Goal: Task Accomplishment & Management: Complete application form

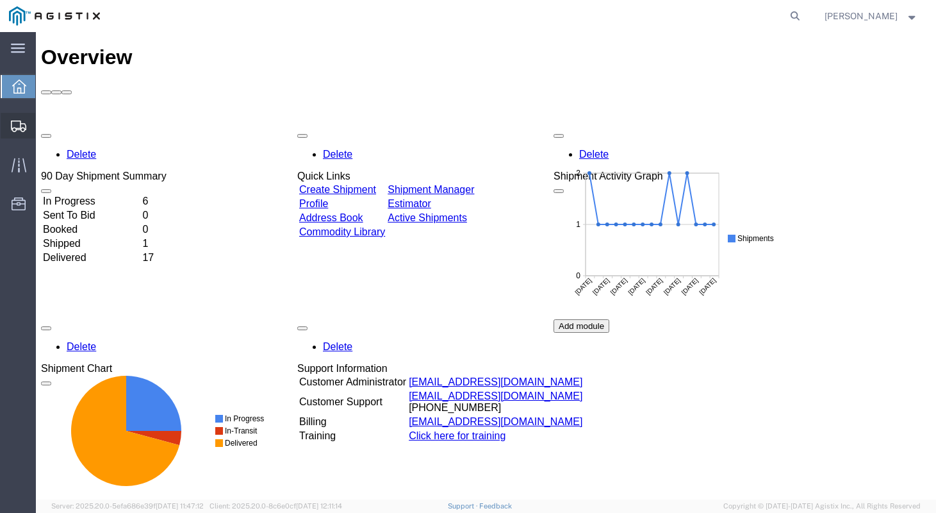
click at [0, 0] on span "Shipment Manager" at bounding box center [0, 0] width 0 height 0
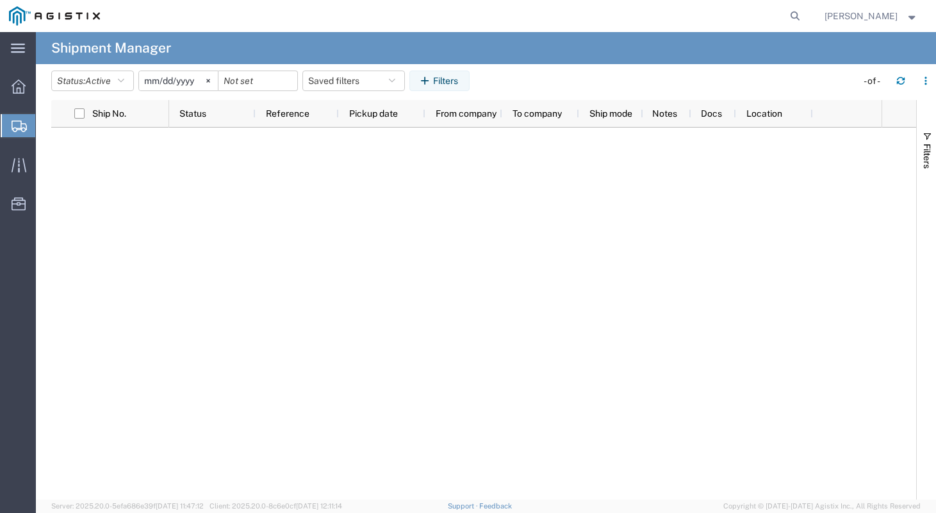
click at [0, 0] on span "Create Shipment" at bounding box center [0, 0] width 0 height 0
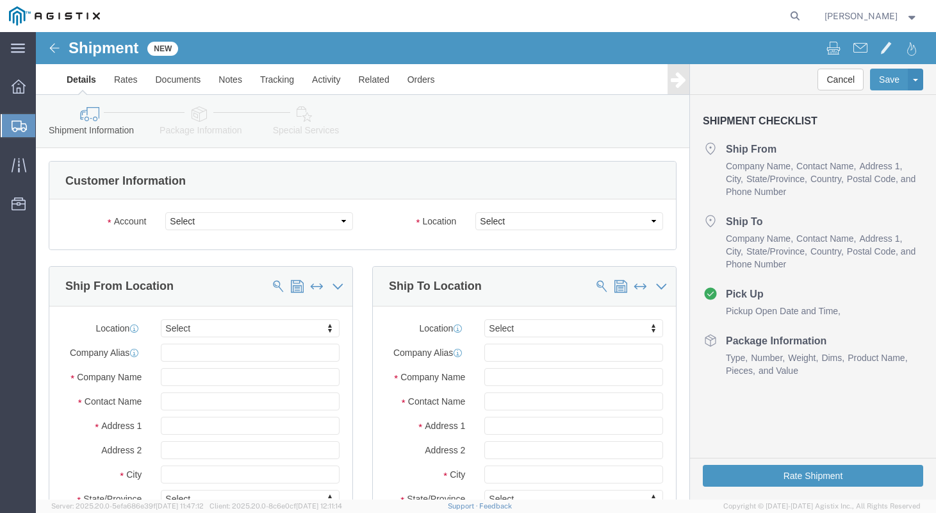
select select
click select "Select [PERSON_NAME] Manufacturing PG&E"
select select "9596"
click select "Select [PERSON_NAME] Manufacturing PG&E"
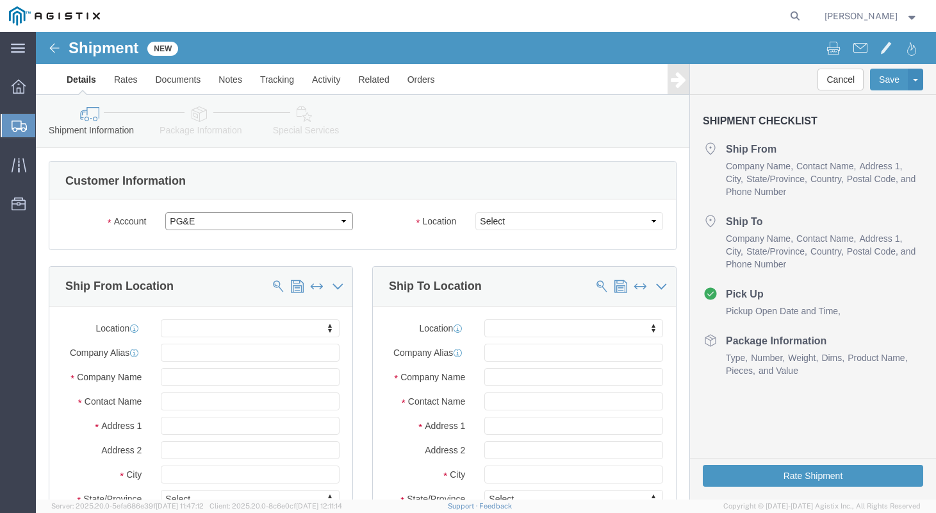
select select
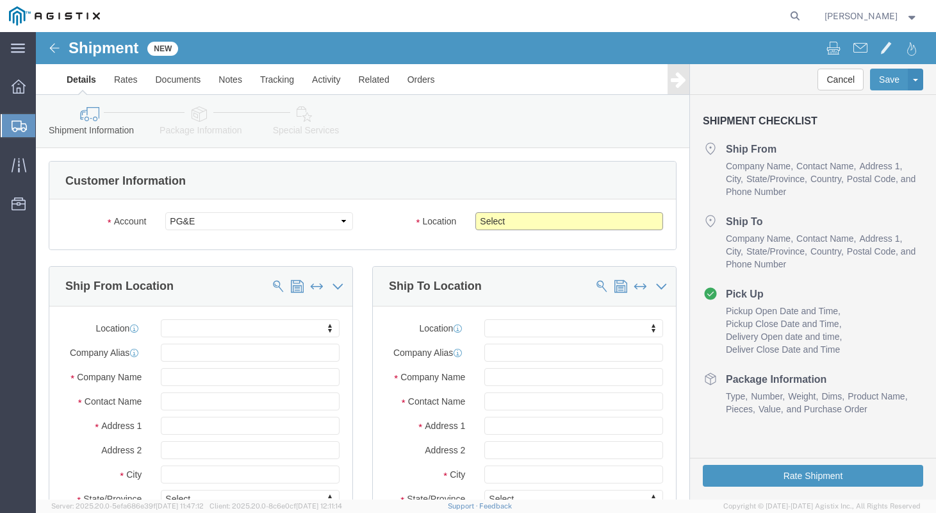
click select "Select All Others [GEOGRAPHIC_DATA] [GEOGRAPHIC_DATA] [GEOGRAPHIC_DATA] [GEOGRA…"
select select "23082"
click select "Select All Others [GEOGRAPHIC_DATA] [GEOGRAPHIC_DATA] [GEOGRAPHIC_DATA] [GEOGRA…"
drag, startPoint x: 70, startPoint y: 320, endPoint x: 73, endPoint y: 331, distance: 12.0
click label "Company Alias"
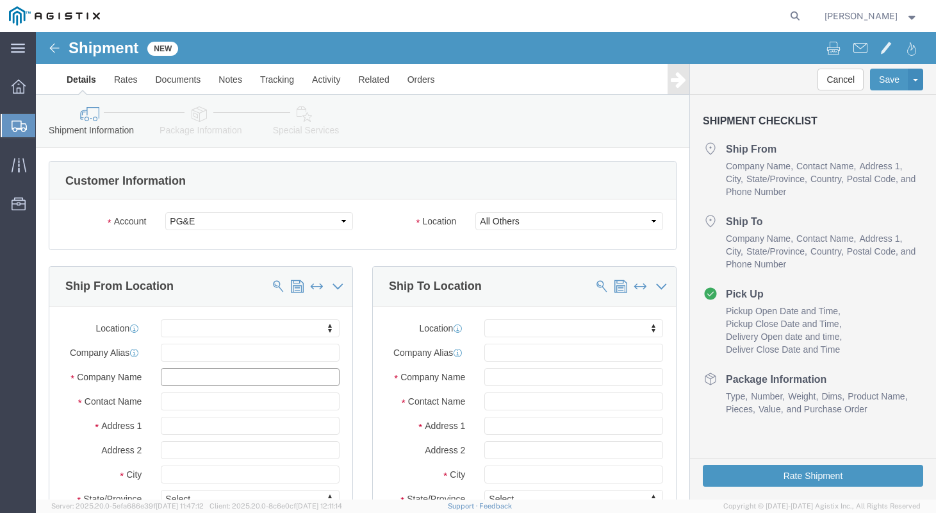
click input "text"
type input "k"
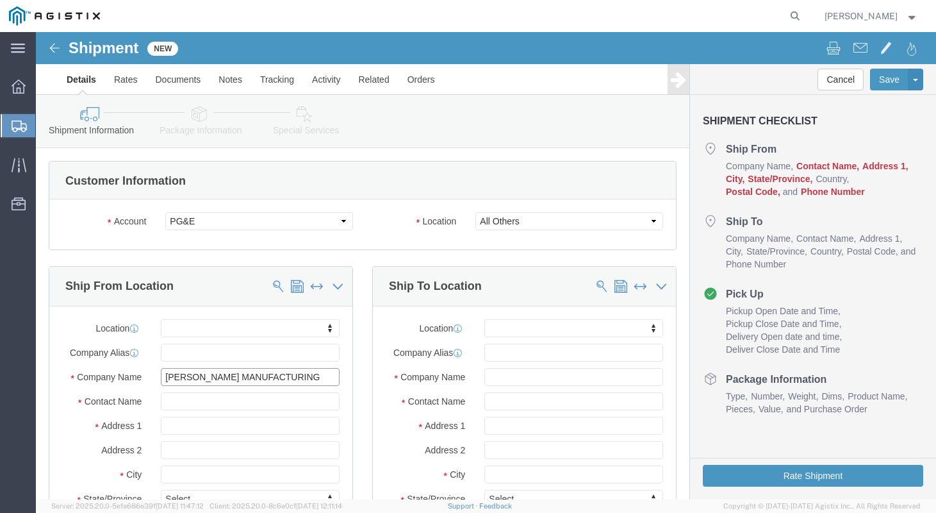
type input "[PERSON_NAME] MANUFACTURING"
type input "[PERSON_NAME]"
type input "[STREET_ADDRESS]"
type input "[GEOGRAPHIC_DATA]"
type input "M"
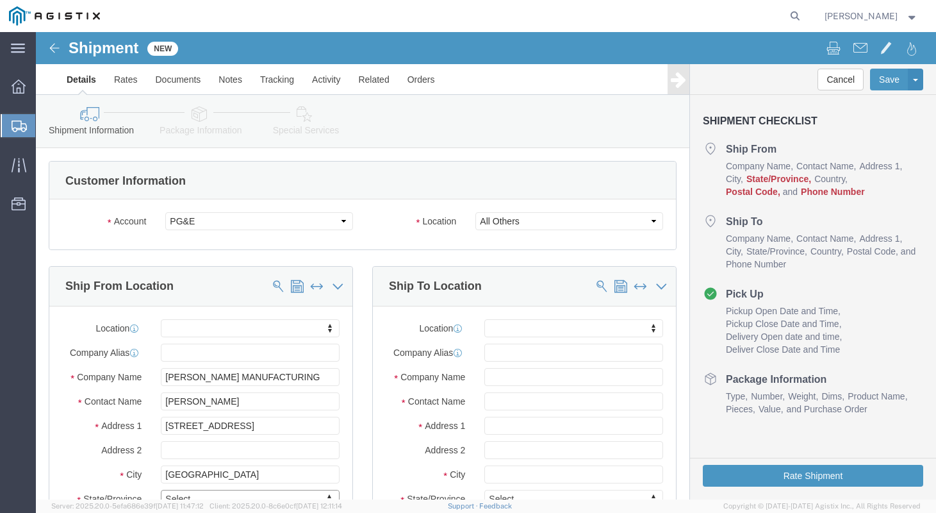
type input "MI"
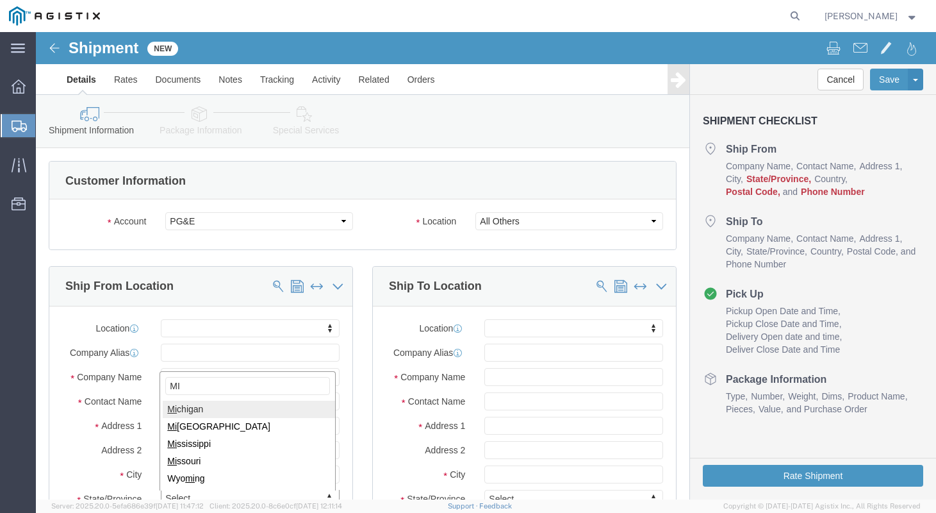
type input "MI"
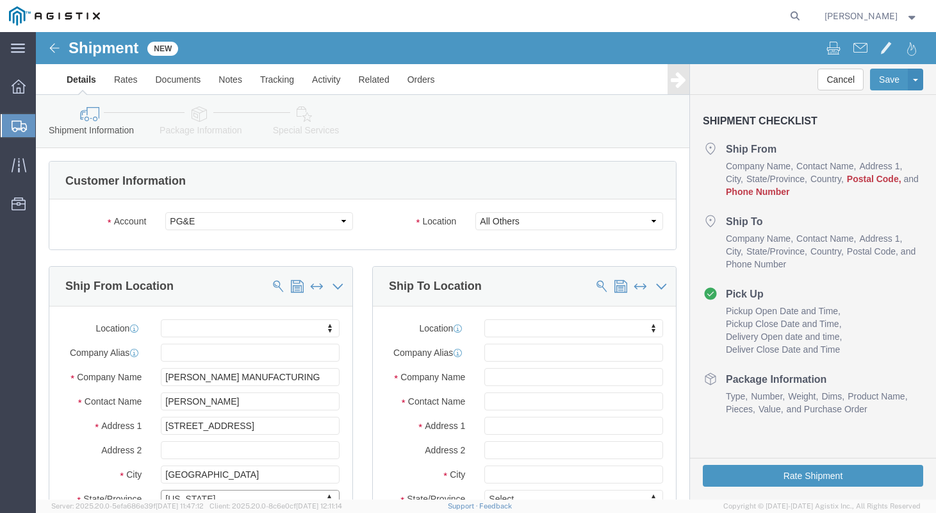
click div "Ship To Location Location My Profile Location (OBSOLETE) [GEOGRAPHIC_DATA] SC -…"
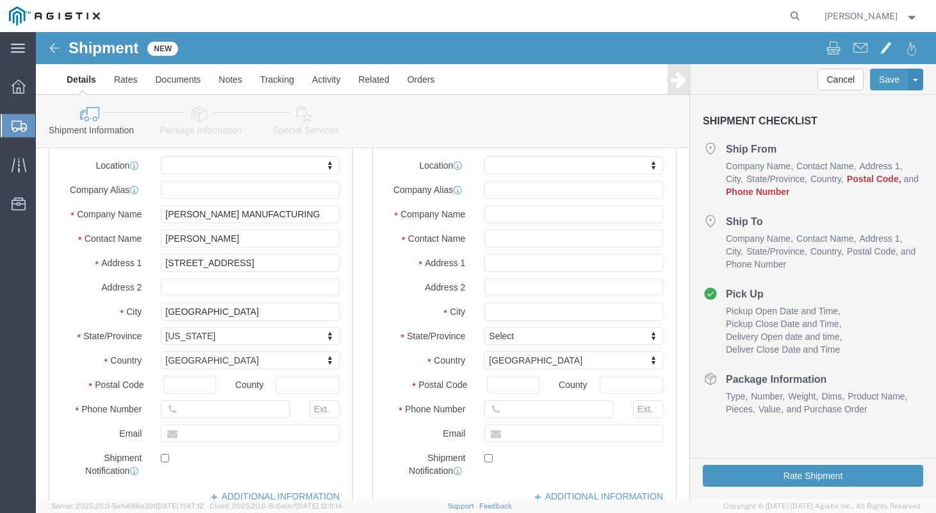
scroll to position [210, 0]
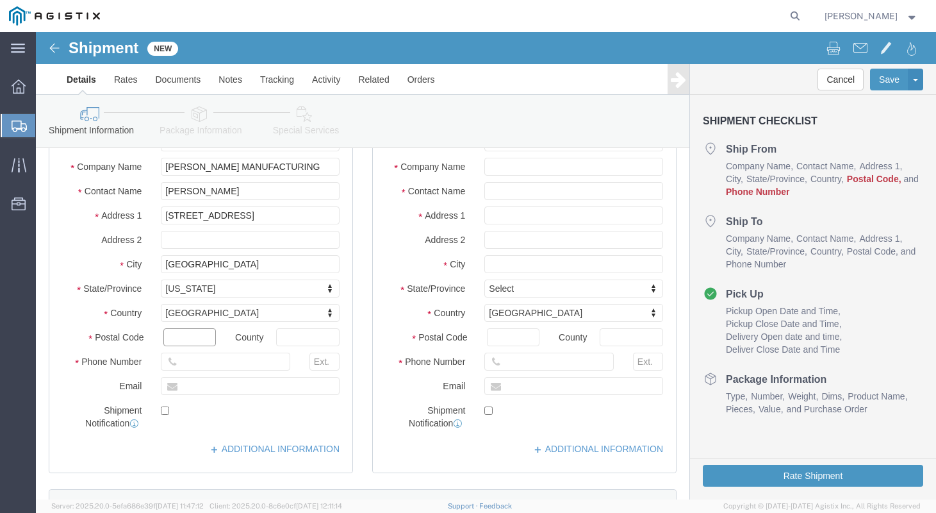
click input "text"
type input "48706"
drag, startPoint x: 154, startPoint y: 331, endPoint x: 165, endPoint y: 329, distance: 11.7
click input "text"
type input "9896860350"
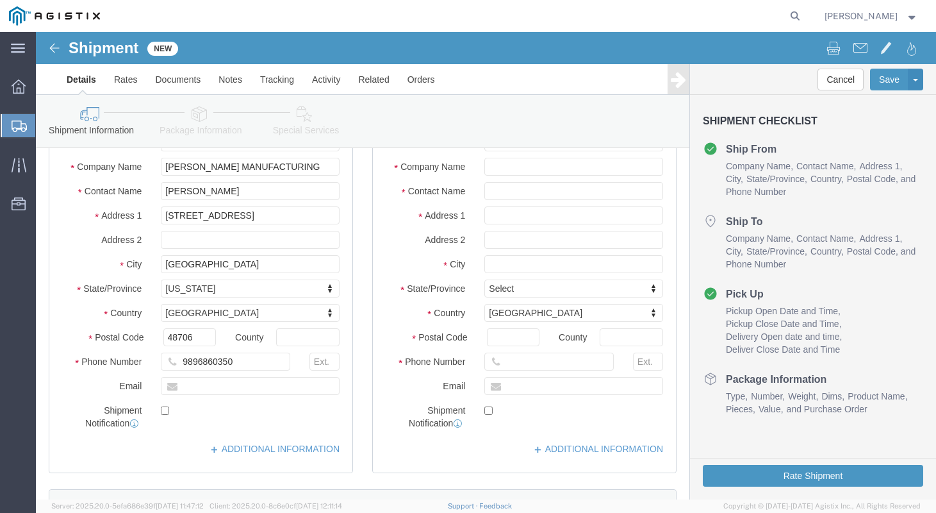
click label "Address 2"
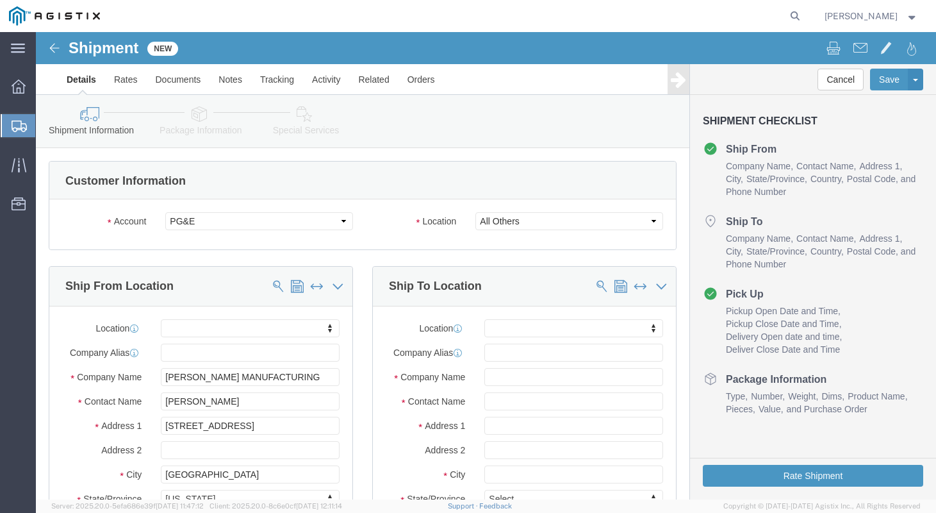
scroll to position [16, 0]
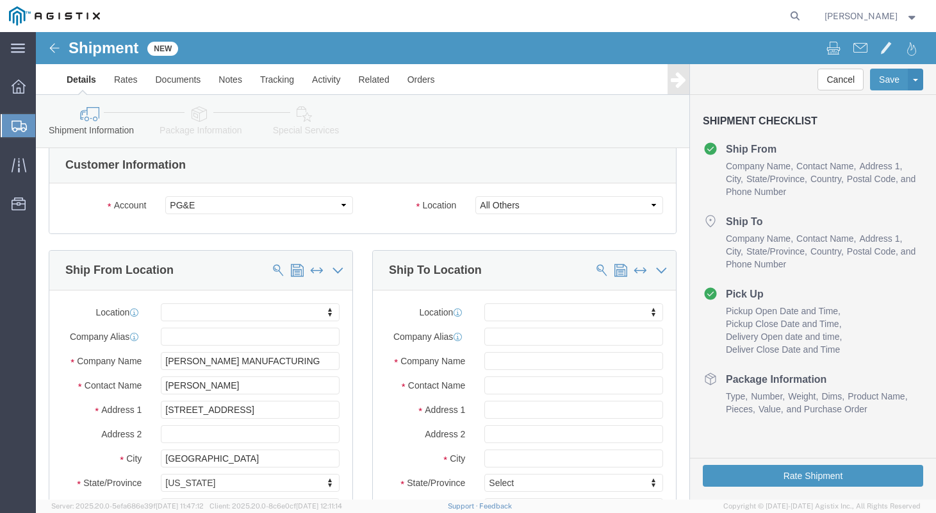
click div "Location My Profile Location (OBSOLETE) [PERSON_NAME] SC - GC TRAILER (OBSOLETE…"
click input "text"
type input "MROIS"
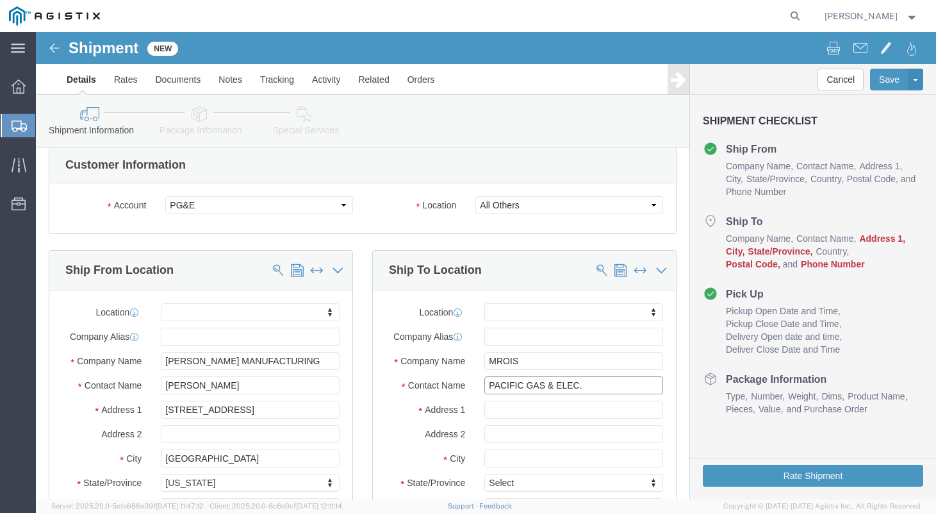
type input "PACIFIC GAS & ELEC."
type input "[STREET_ADDRESS][PERSON_NAME]"
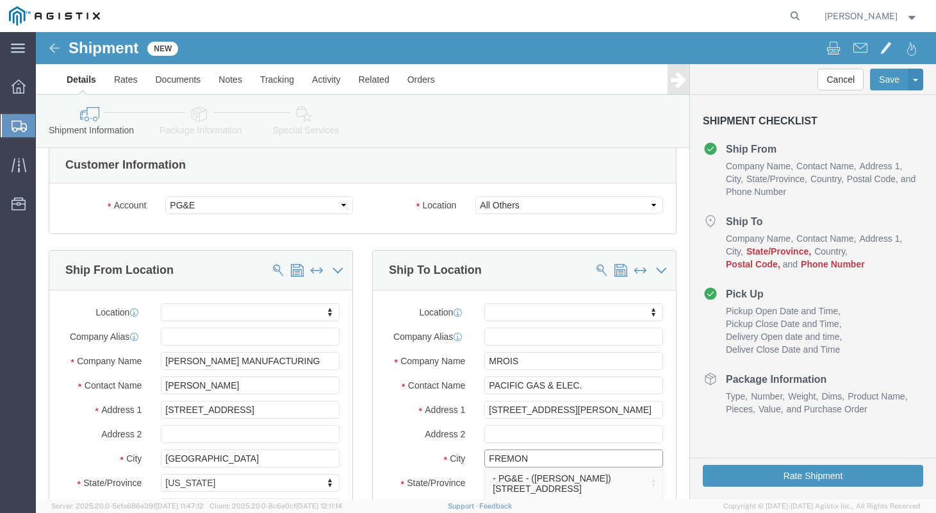
type input "FREMONT"
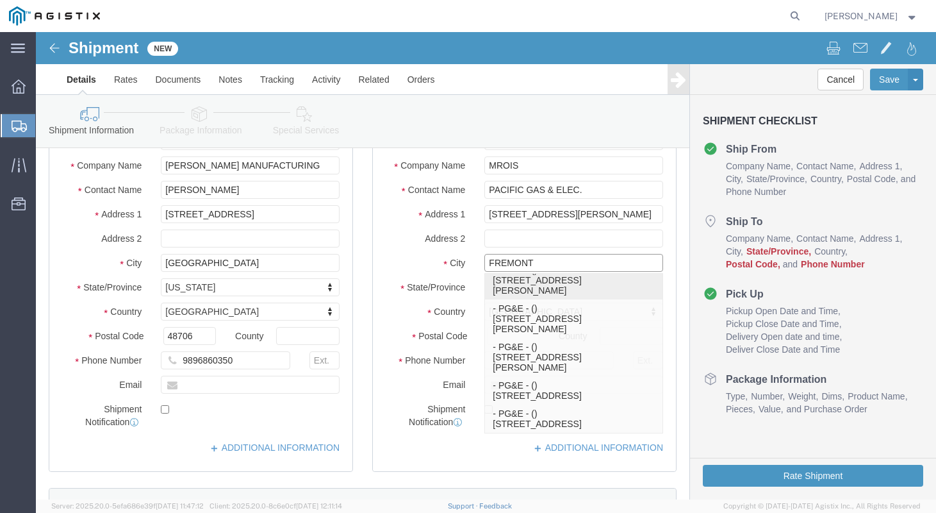
scroll to position [265, 0]
click p "- PG&E - () [STREET_ADDRESS][PERSON_NAME]"
select select "CA"
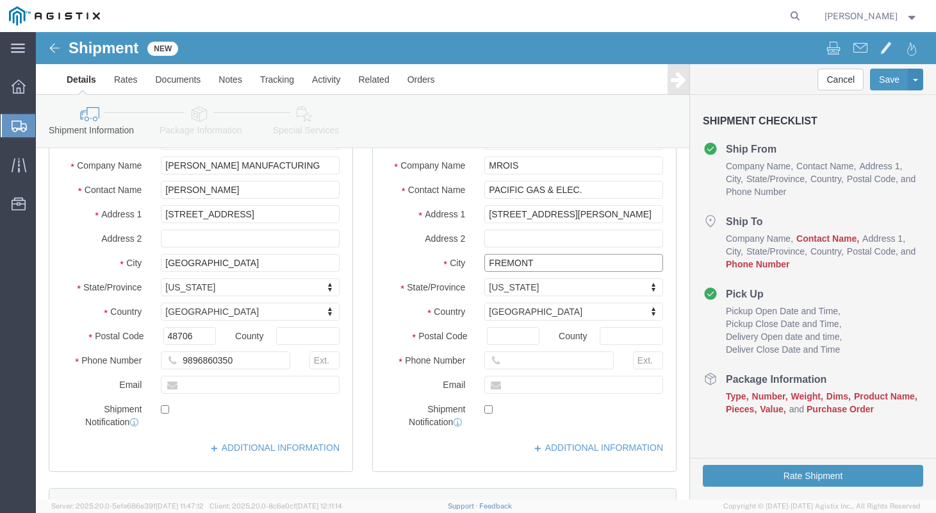
type input "Fremont"
click label "Address 2"
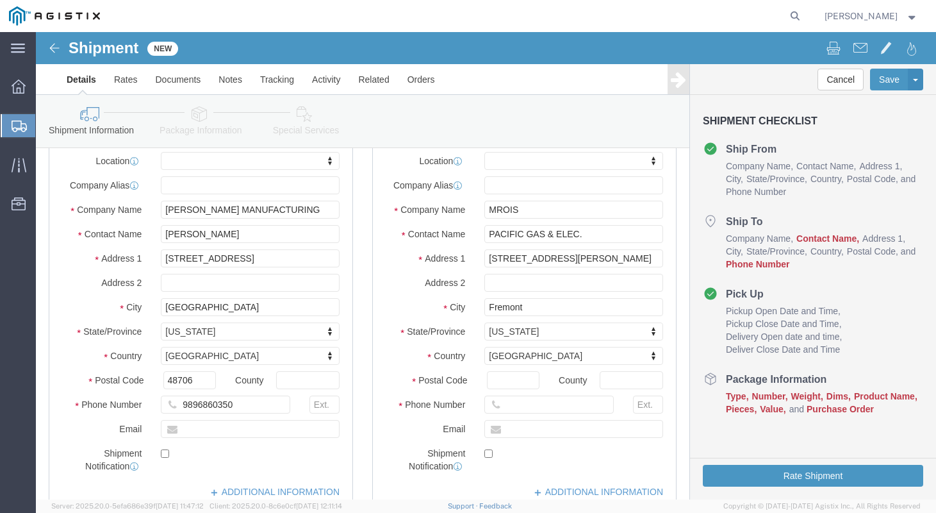
scroll to position [107, 0]
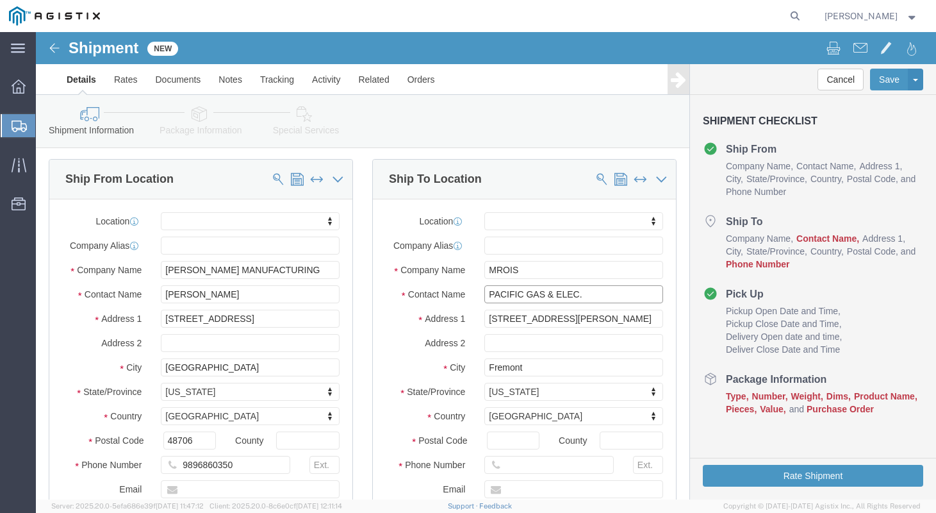
click input "PACIFIC GAS & ELEC."
type input "MROIS"
click label "Address 2"
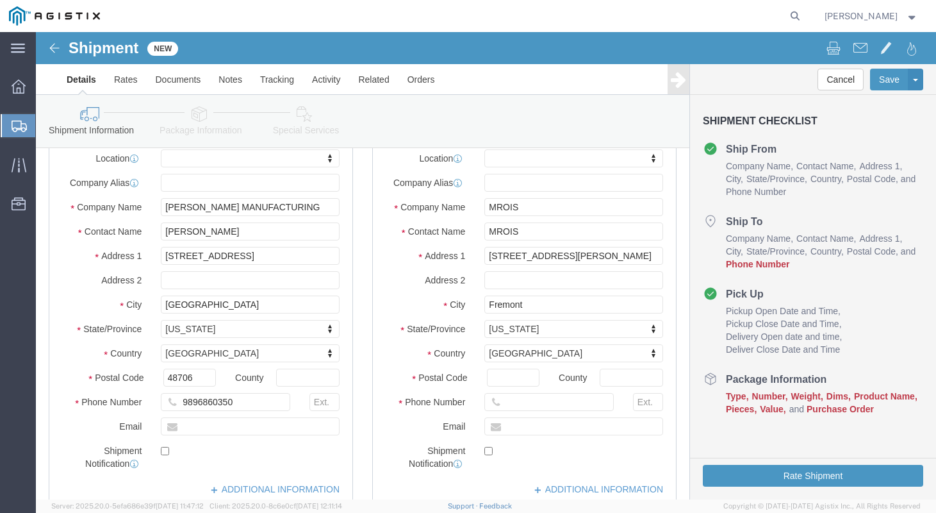
scroll to position [171, 0]
click input "text"
type input "7077478420"
click div "Ship To Location Location My Profile Location (OBSOLETE) [GEOGRAPHIC_DATA] SC -…"
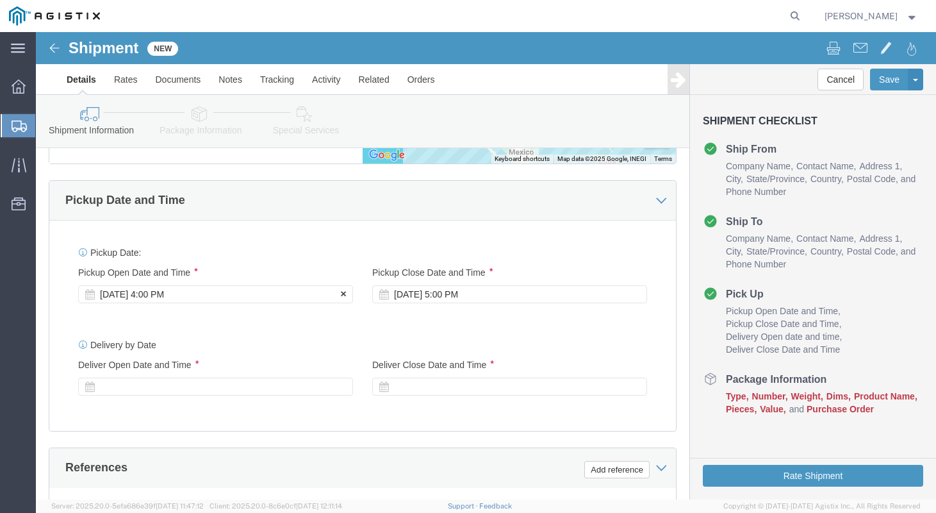
click div "[DATE] 4:00 PM"
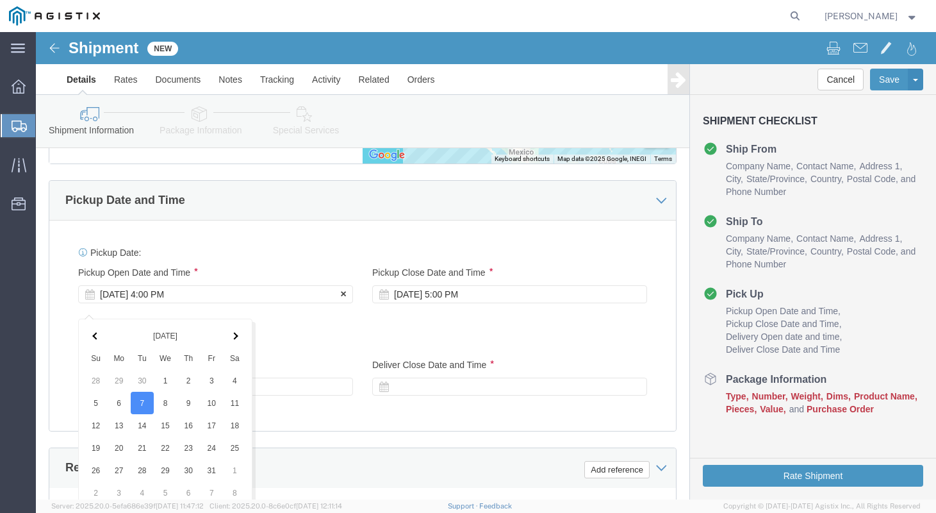
scroll to position [1089, 0]
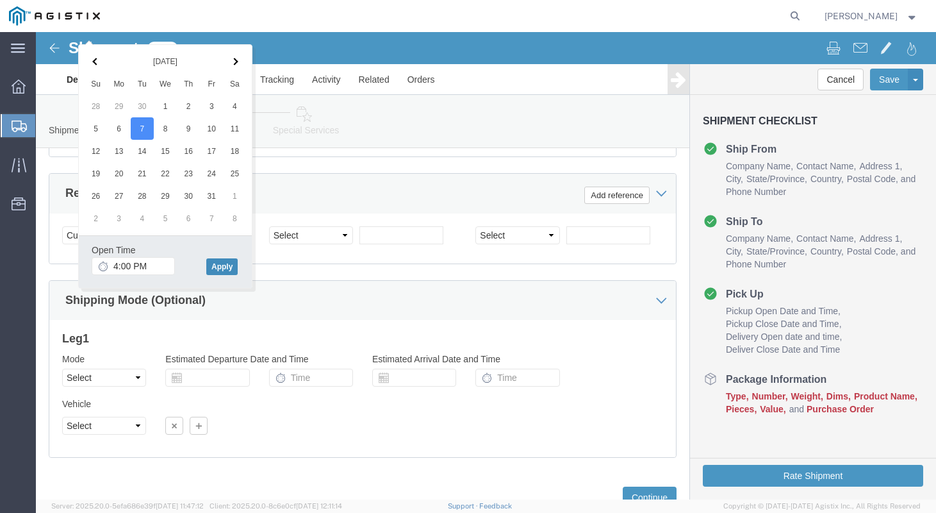
click button "Apply"
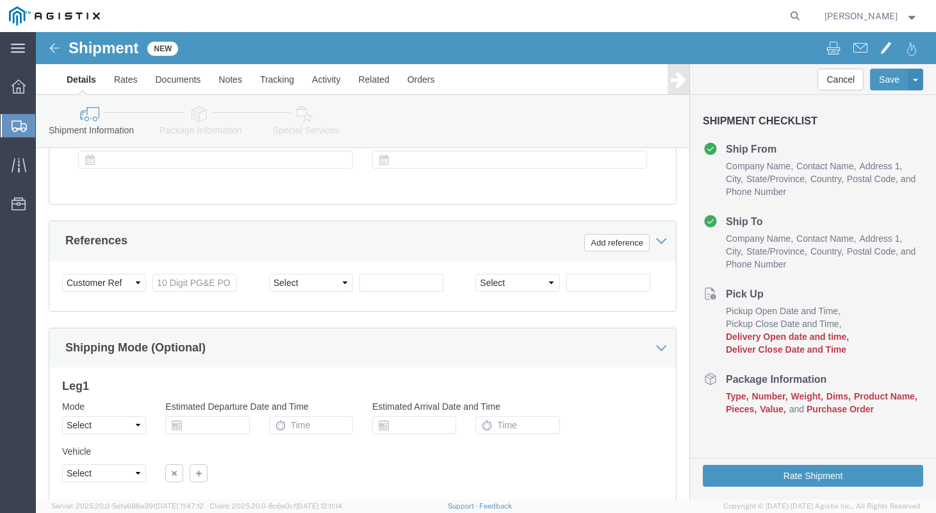
scroll to position [910, 0]
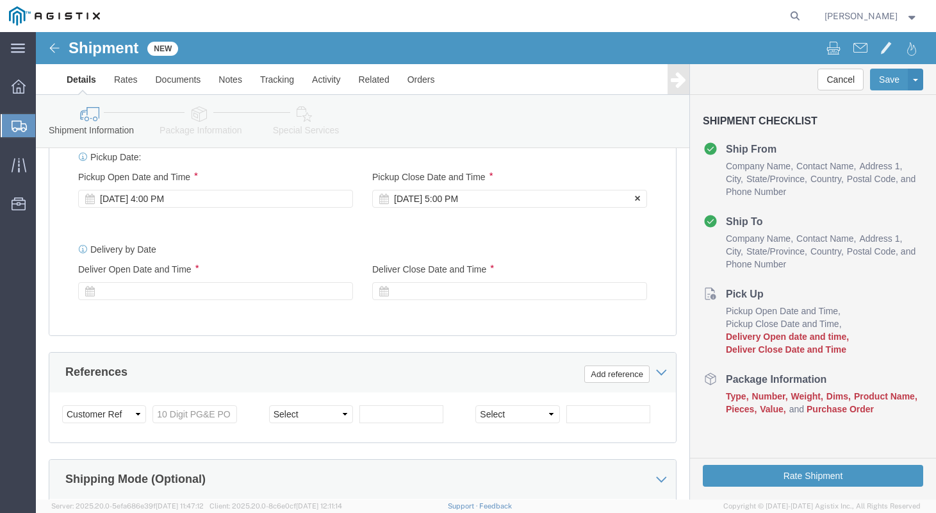
click div "[DATE] 5:00 PM"
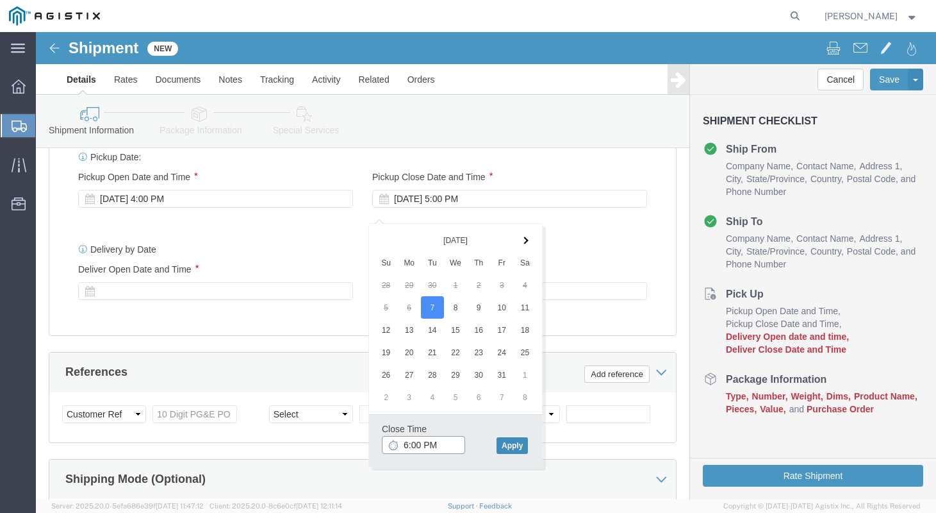
type input "6:00 PM"
click button "Apply"
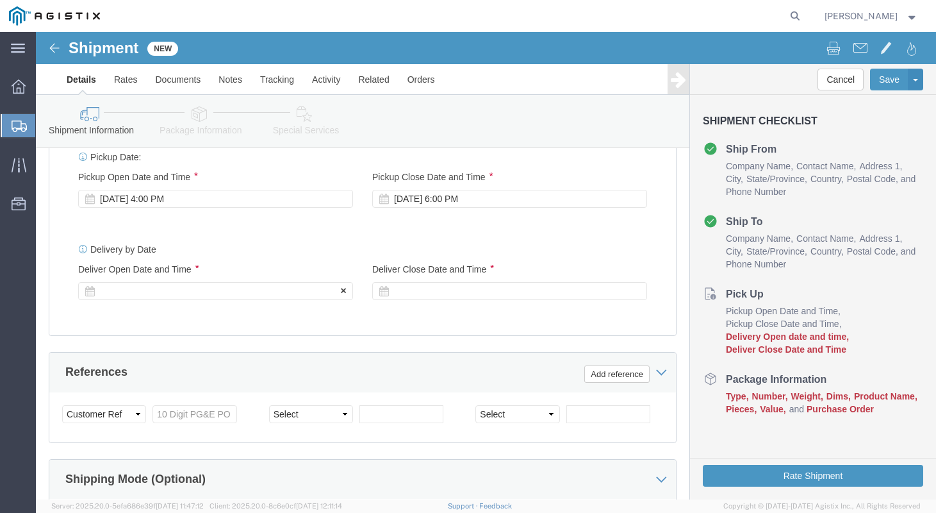
click div
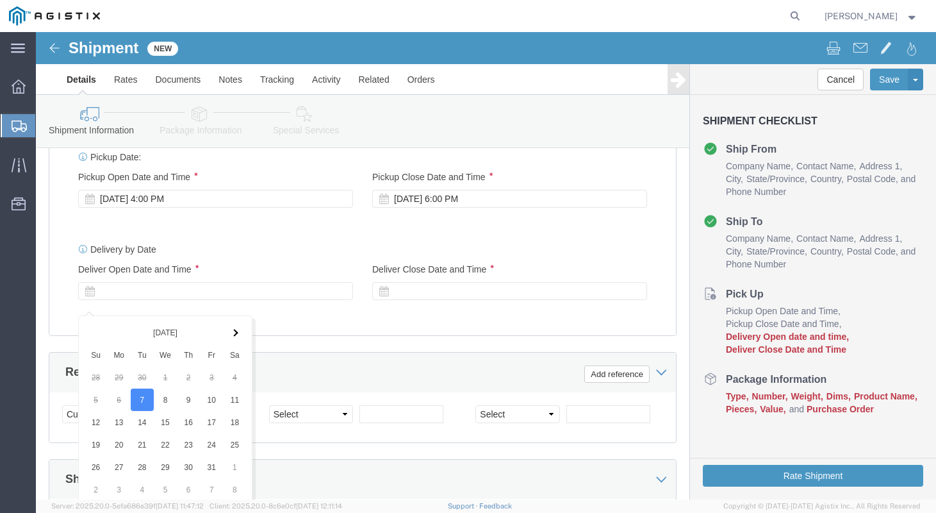
scroll to position [1150, 0]
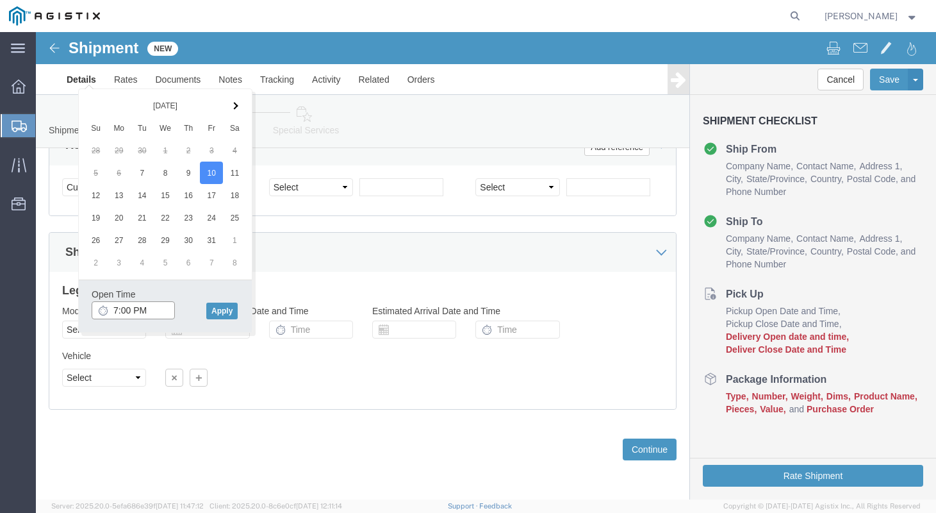
click input "7:00 PM"
type input "9:00 AM"
click button "Apply"
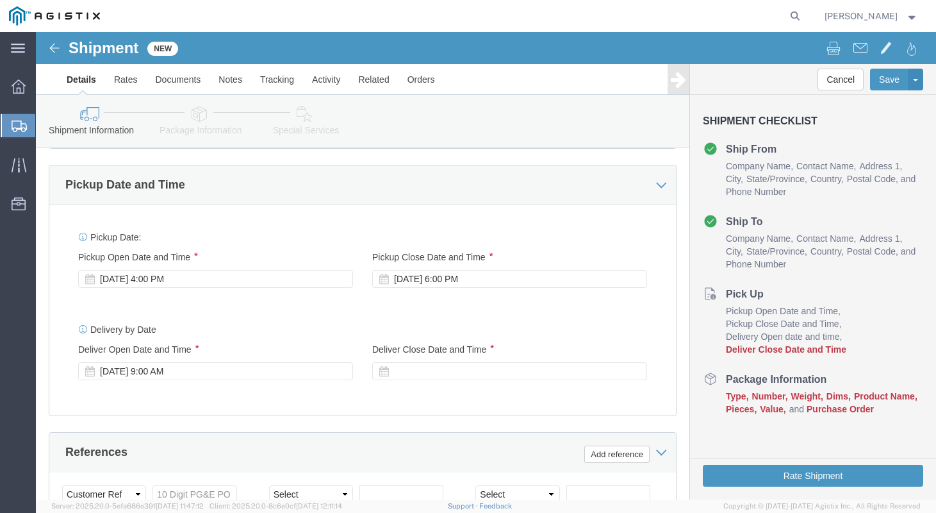
click div
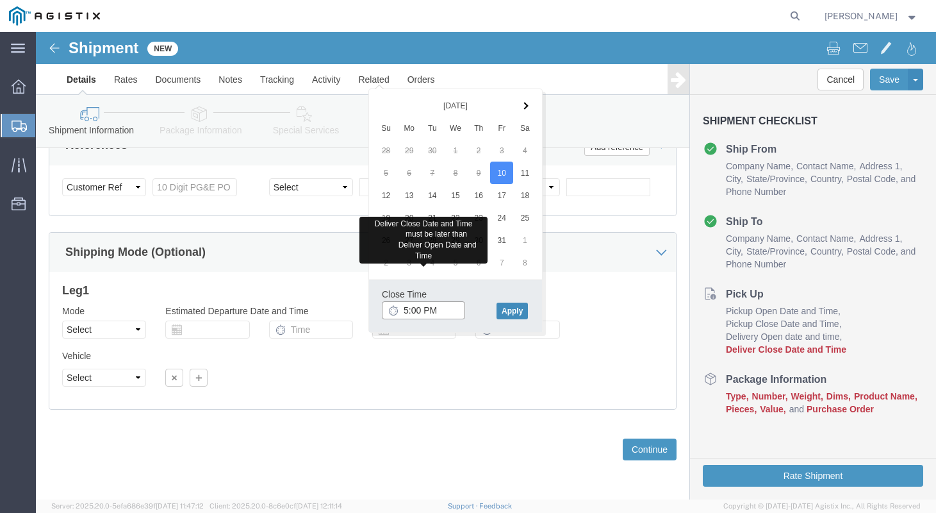
type input "5:00 PM"
click button "Apply"
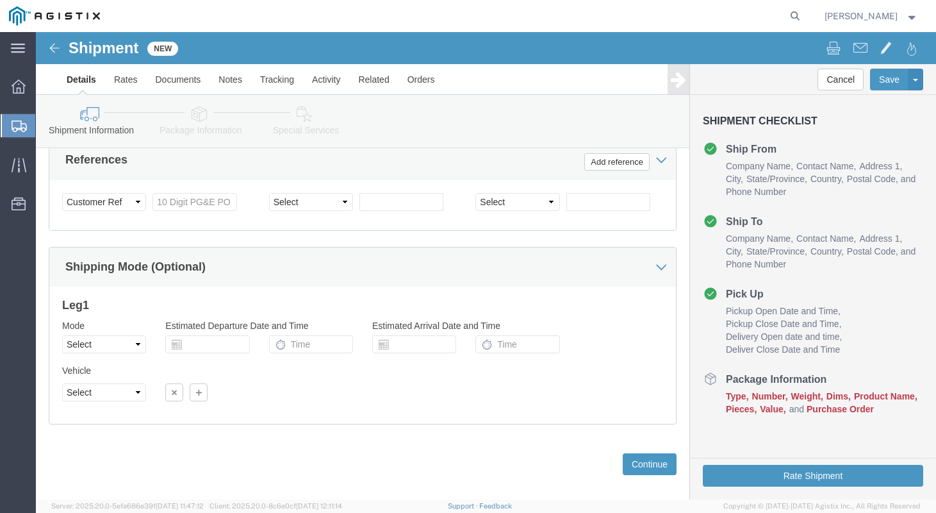
scroll to position [1069, 0]
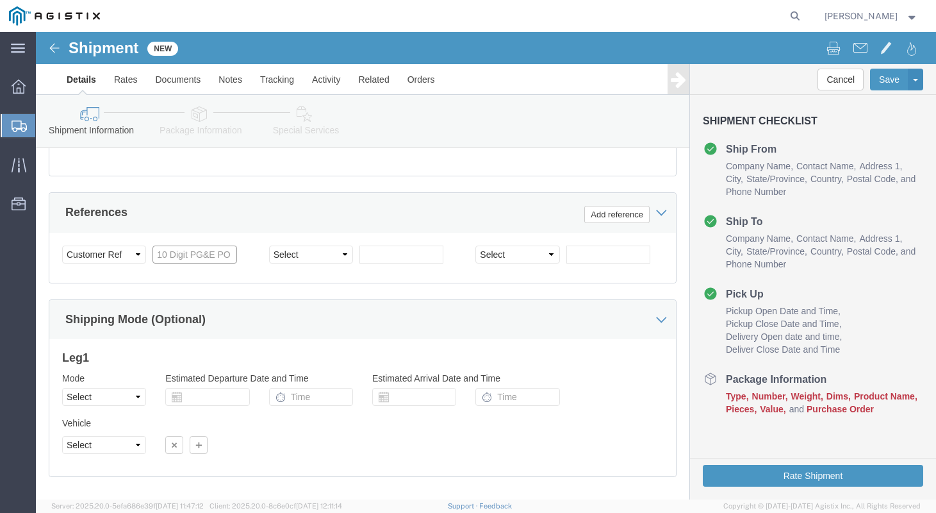
click input "text"
type input "3501417137"
click div "Shipping Mode (Optional)"
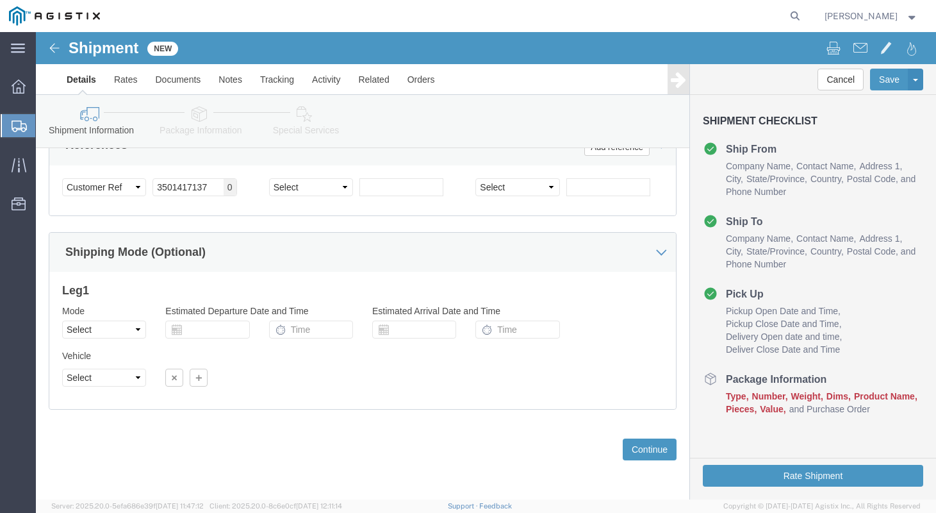
scroll to position [1150, 0]
click button "Continue"
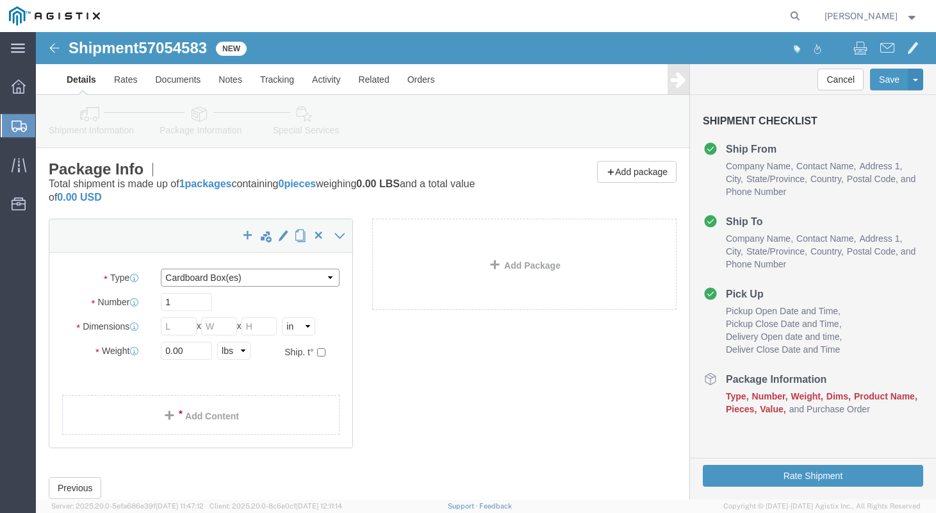
click select "Select Bulk Bundle(s) Cardboard Box(es) Carton(s) Crate(s) Drum(s) (Fiberboard)…"
select select "PSNS"
click select "Select Bulk Bundle(s) Cardboard Box(es) Carton(s) Crate(s) Drum(s) (Fiberboard)…"
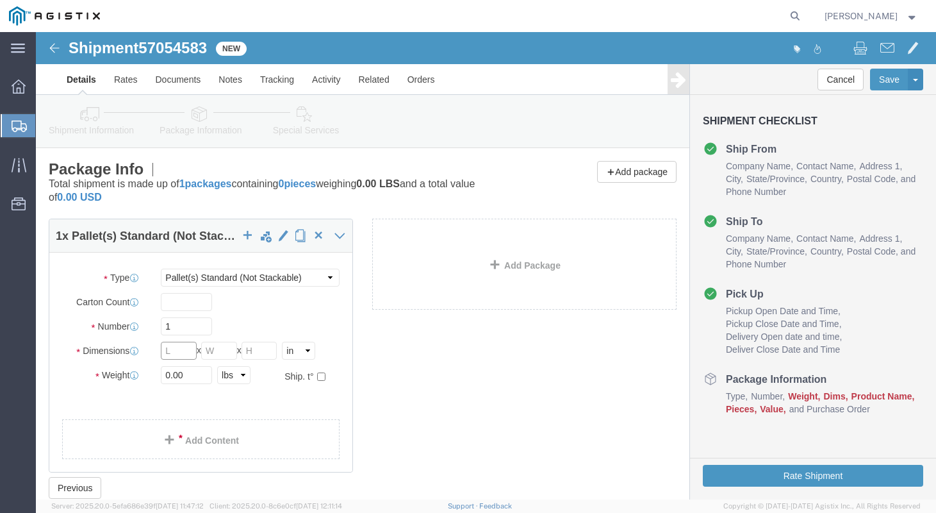
click input "text"
drag, startPoint x: 139, startPoint y: 317, endPoint x: 53, endPoint y: 303, distance: 87.0
click div "Package Type Select Bulk Bundle(s) Cardboard Box(es) Carton(s) Crate(s) Drum(s)…"
type input "43"
type input "2"
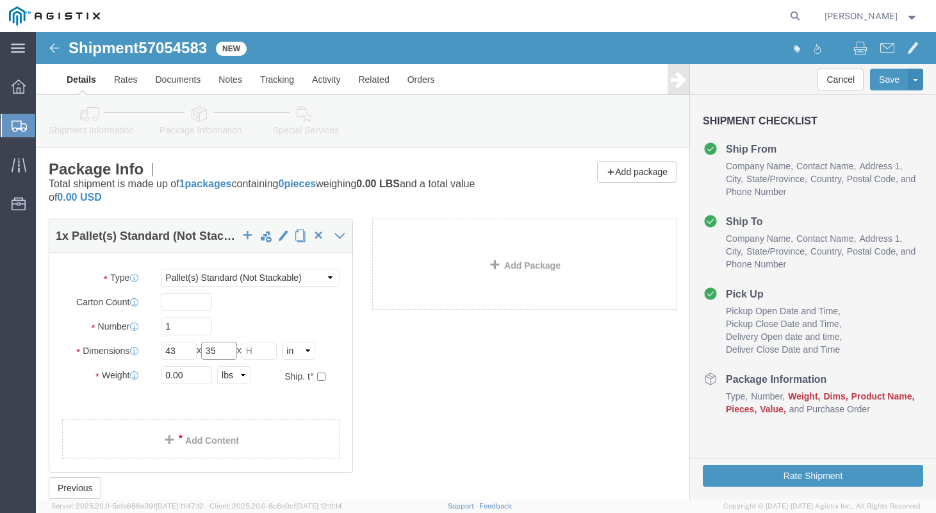
type input "35"
type input "17"
drag, startPoint x: 161, startPoint y: 342, endPoint x: -3, endPoint y: 333, distance: 165.0
click html "Shipment 57054583 New Details Rates Documents Notes Tracking Activity Related O…"
type input "2224"
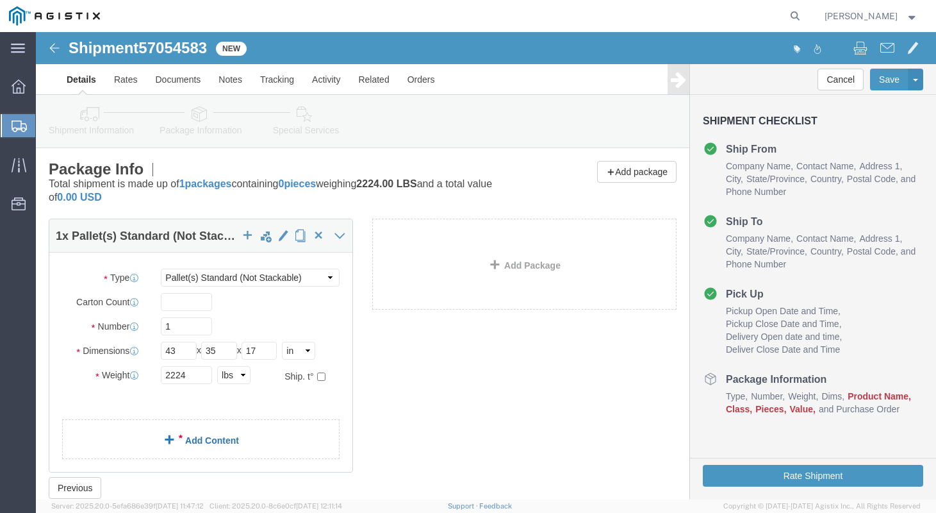
click link "Add Content"
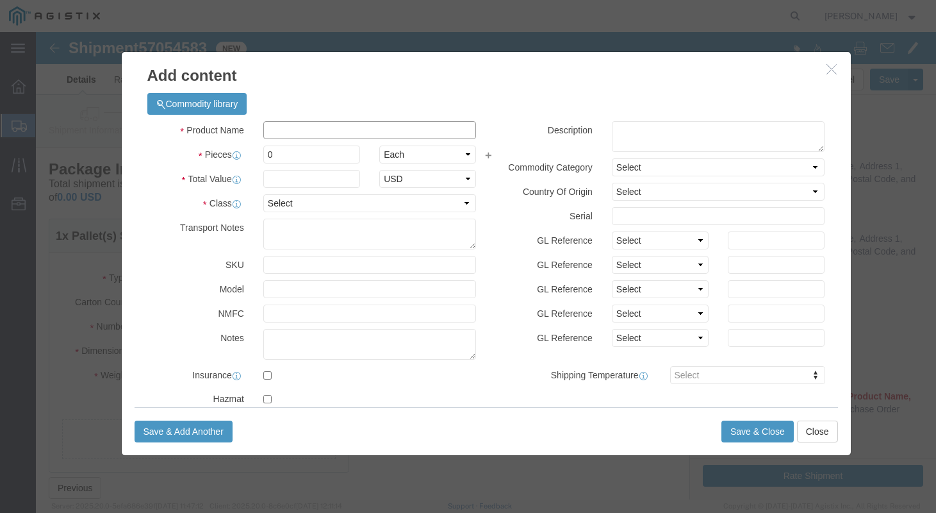
click input "text"
type input "STEEL FLANGES"
type input "1"
type input "6283.17"
select select "USD"
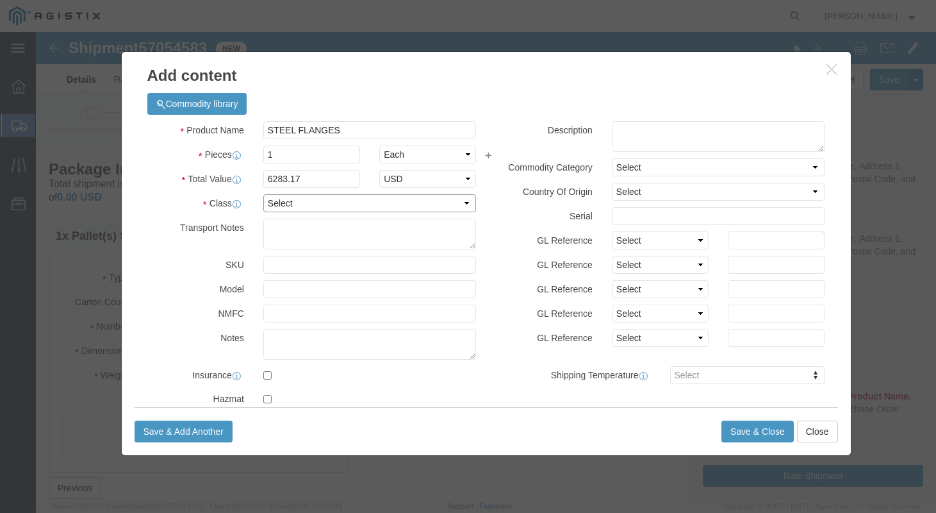
select select "50"
click button "Save & Close"
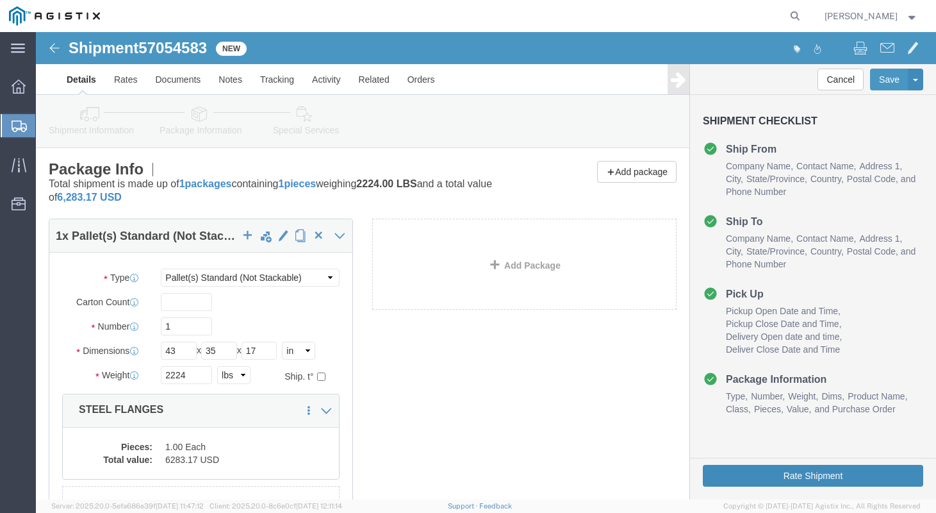
click button "Rate Shipment"
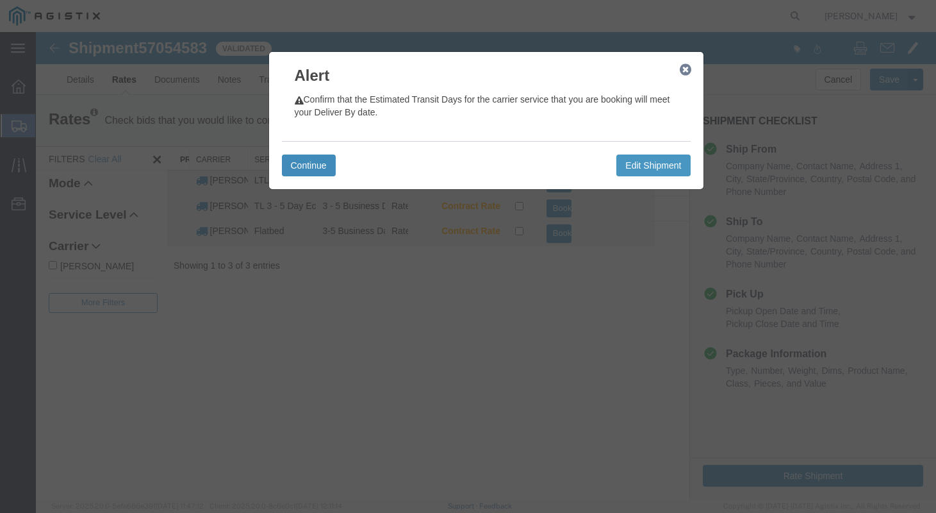
click at [314, 163] on button "Continue" at bounding box center [309, 165] width 54 height 22
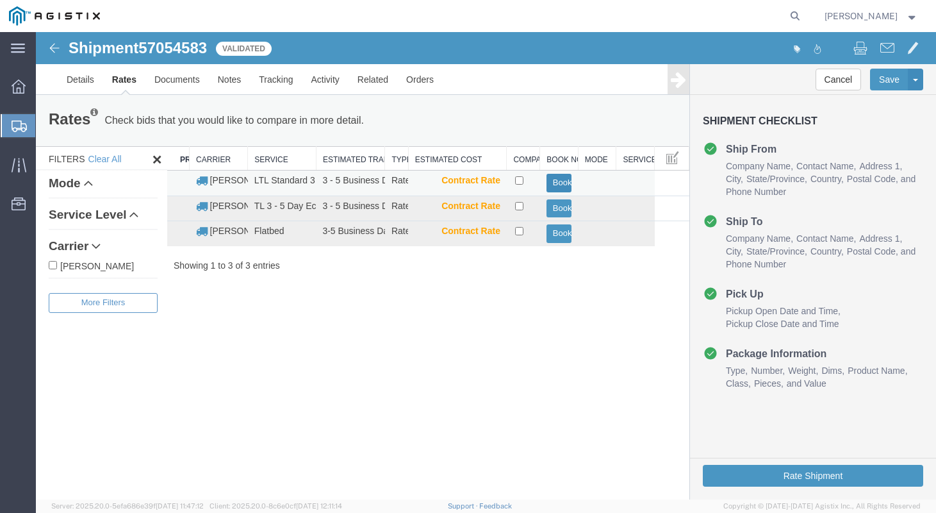
click at [557, 180] on button "Book" at bounding box center [560, 183] width 26 height 19
